Goal: Check status: Check status

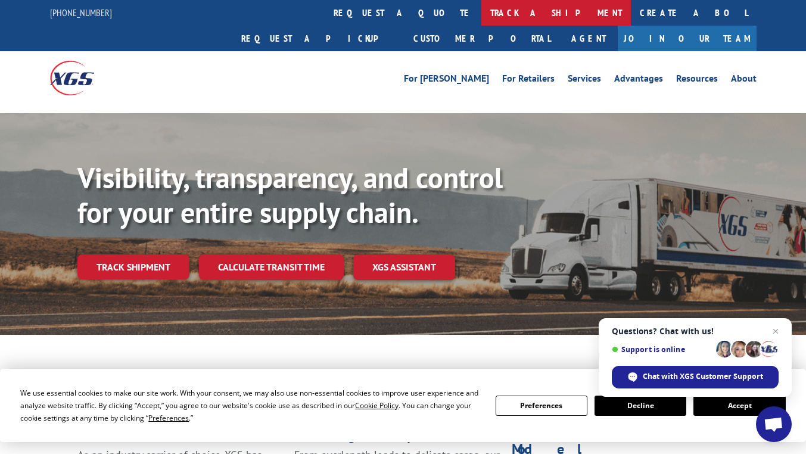
click at [482, 13] on link "track a shipment" at bounding box center [557, 13] width 150 height 26
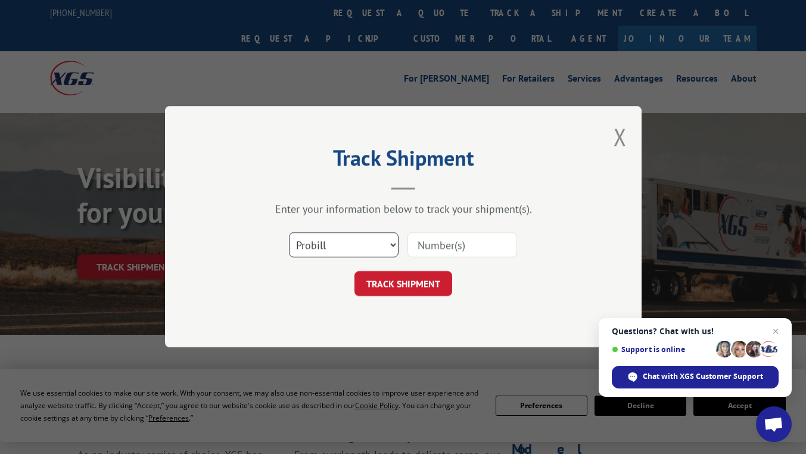
click at [328, 241] on select "Select category... Probill BOL PO" at bounding box center [344, 245] width 110 height 25
click at [289, 233] on select "Select category... Probill BOL PO" at bounding box center [344, 245] width 110 height 25
click at [339, 244] on select "Select category... Probill BOL PO" at bounding box center [344, 245] width 110 height 25
click at [455, 245] on input at bounding box center [463, 245] width 110 height 25
type input "17664997"
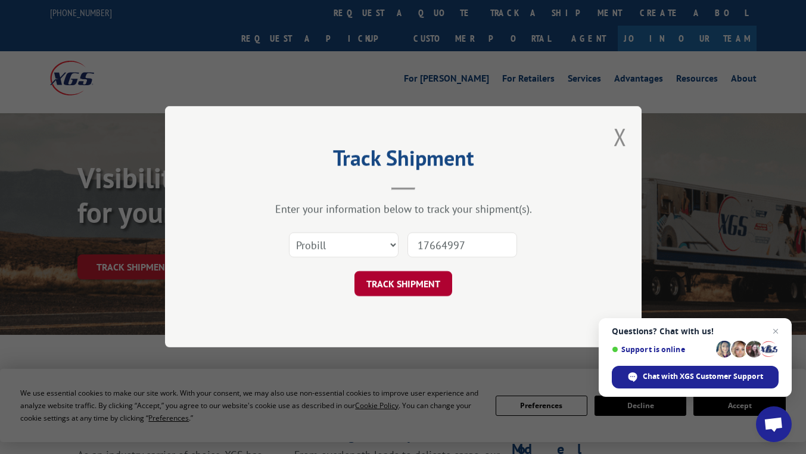
click at [408, 283] on button "TRACK SHIPMENT" at bounding box center [404, 284] width 98 height 25
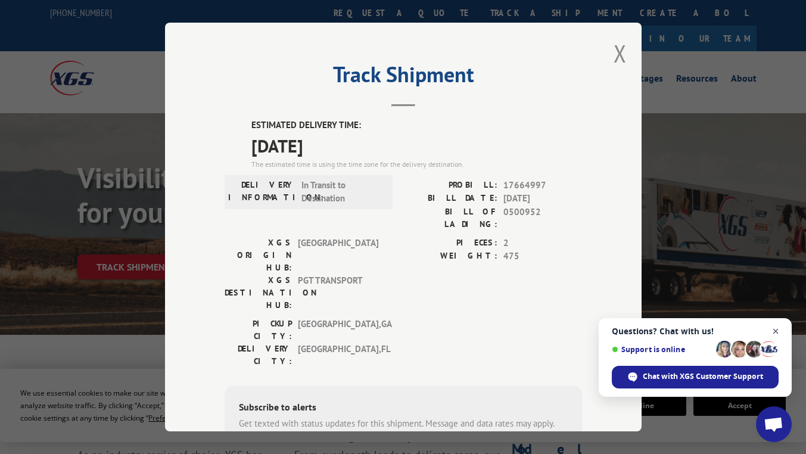
click at [776, 331] on span "Close chat" at bounding box center [776, 331] width 15 height 15
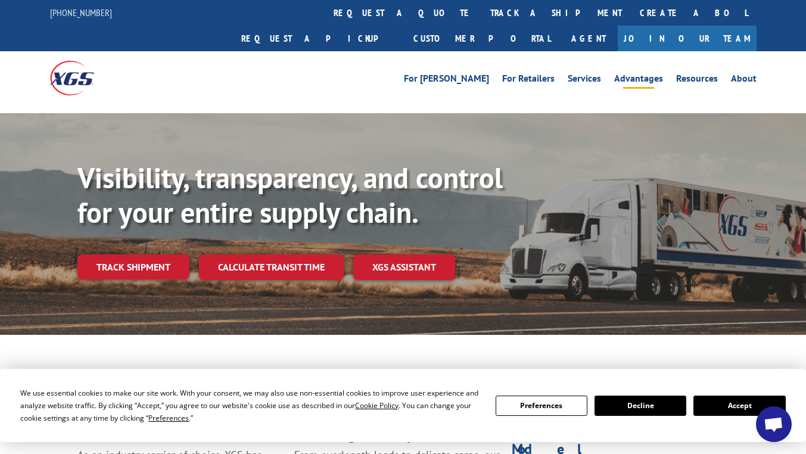
click at [620, 74] on link "Advantages" at bounding box center [638, 80] width 49 height 13
